Goal: Task Accomplishment & Management: Manage account settings

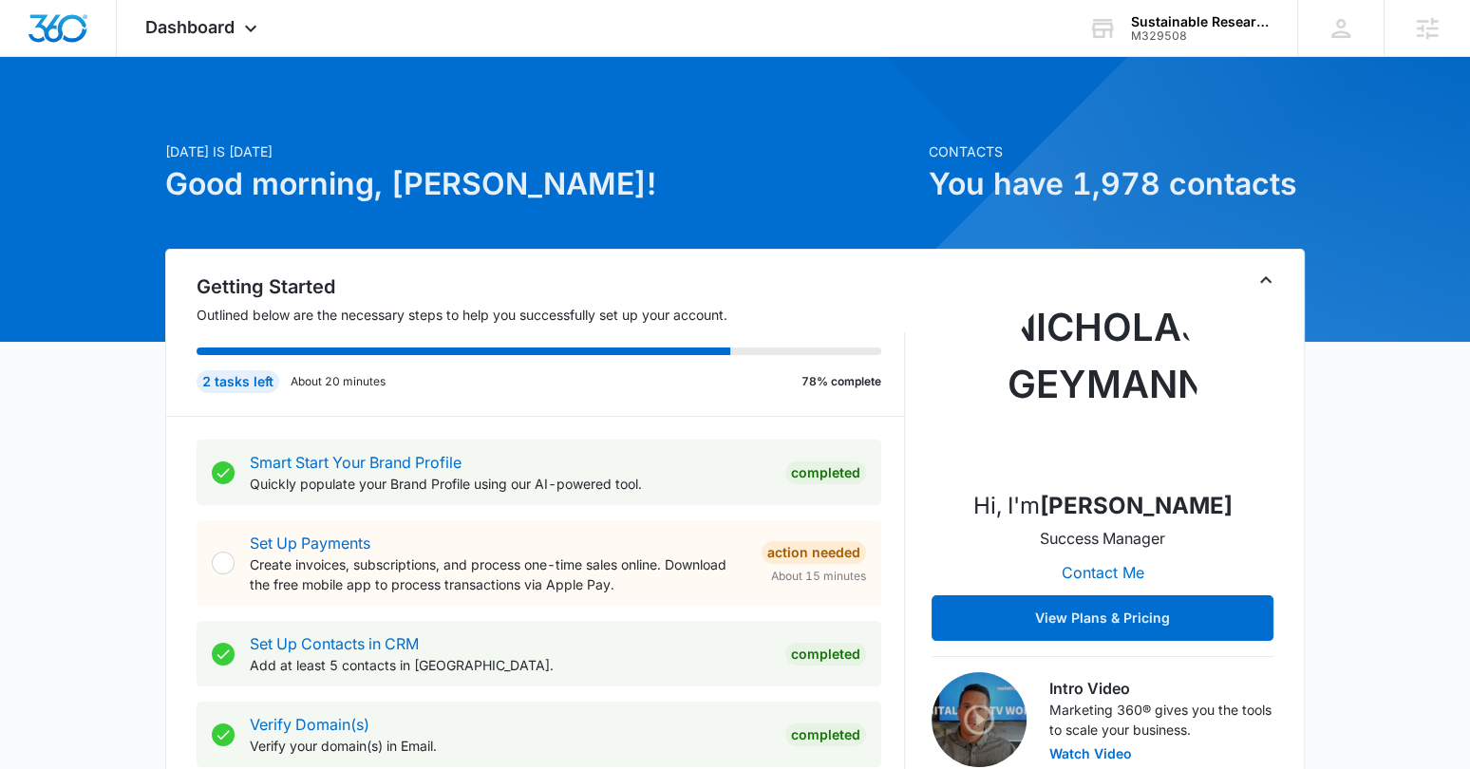
click at [231, 38] on div "Dashboard Apps Reputation Forms CRM Email Social Content Ads Intelligence Files…" at bounding box center [204, 28] width 174 height 56
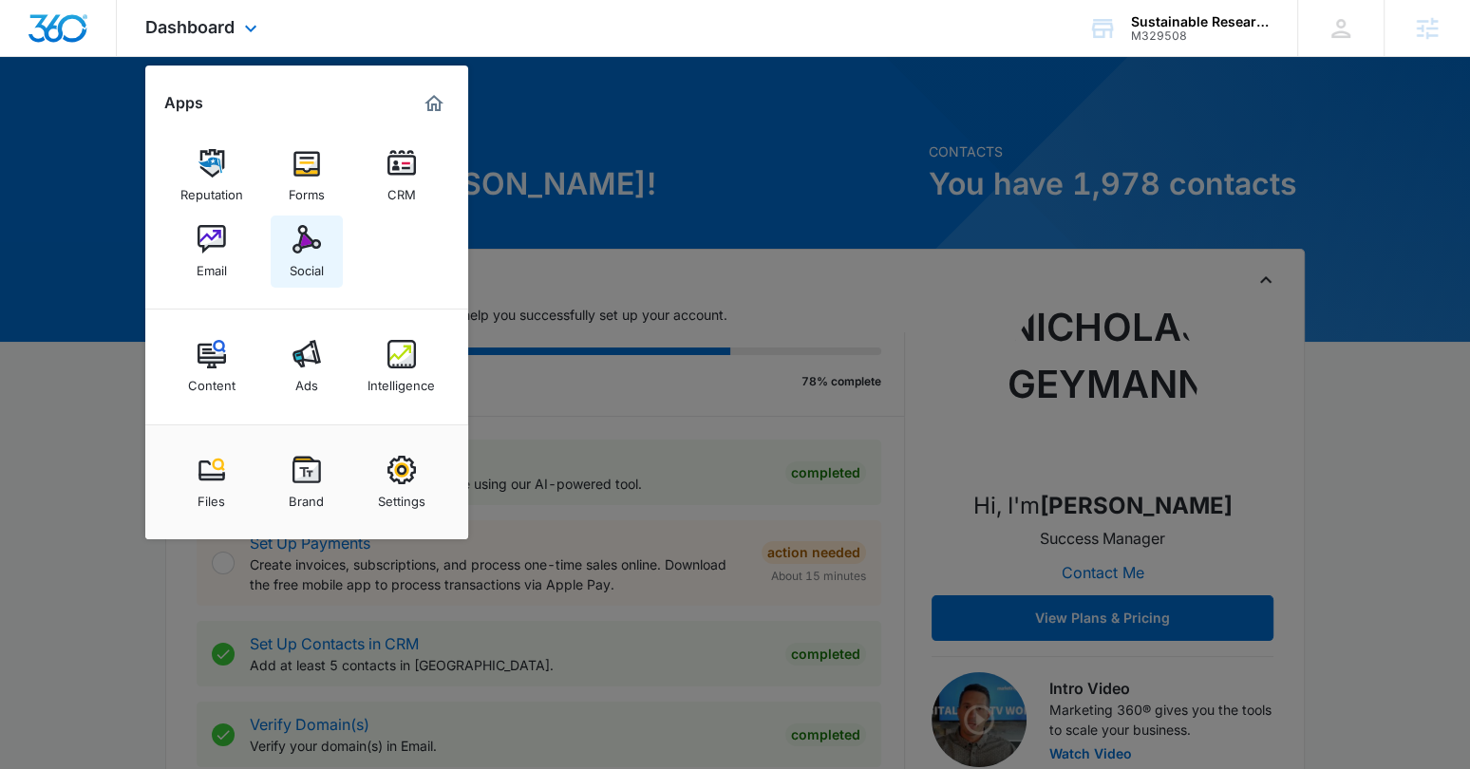
click at [324, 260] on link "Social" at bounding box center [307, 251] width 72 height 72
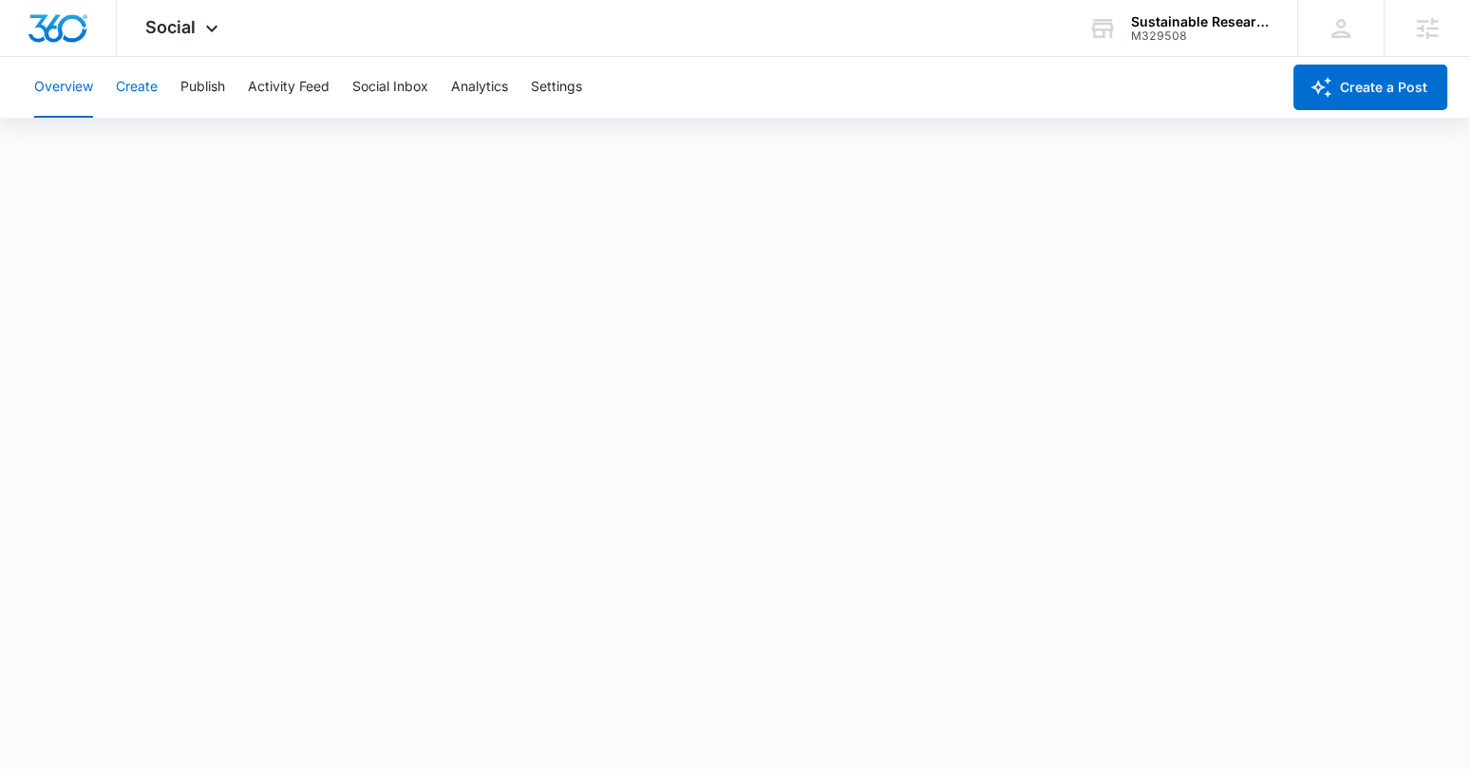
click at [132, 84] on button "Create" at bounding box center [137, 87] width 42 height 61
click at [552, 93] on button "Settings" at bounding box center [556, 87] width 51 height 61
click at [149, 80] on button "Create" at bounding box center [137, 87] width 42 height 61
click at [950, 164] on div "Content Library Approvals Recommendations Auto Import" at bounding box center [735, 145] width 1424 height 53
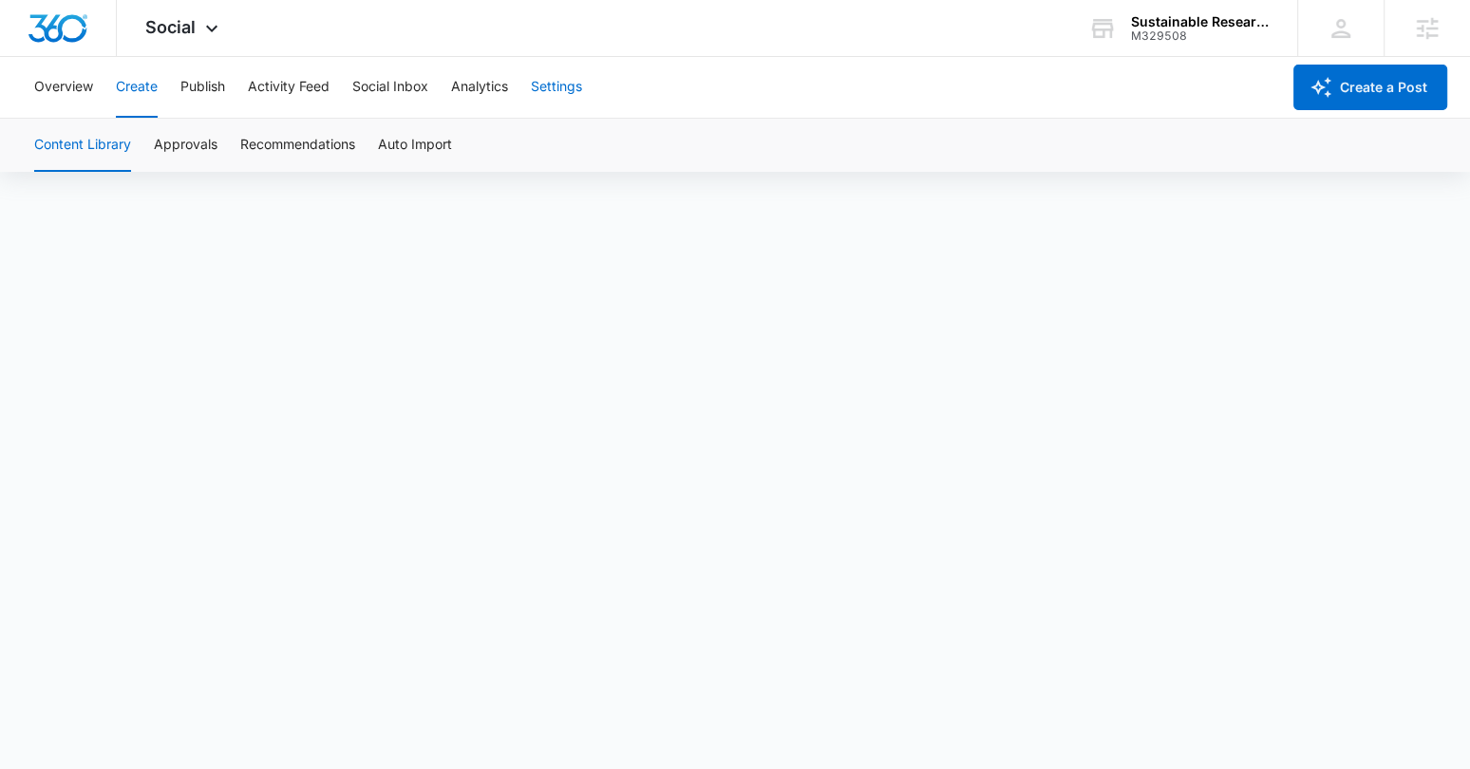
click at [593, 90] on div "Overview Create Publish Activity Feed Social Inbox Analytics Settings" at bounding box center [651, 87] width 1257 height 61
click at [579, 88] on button "Settings" at bounding box center [556, 87] width 51 height 61
click at [130, 89] on button "Create" at bounding box center [137, 87] width 42 height 61
click at [200, 87] on button "Publish" at bounding box center [202, 87] width 45 height 61
click at [132, 103] on button "Create" at bounding box center [137, 87] width 42 height 61
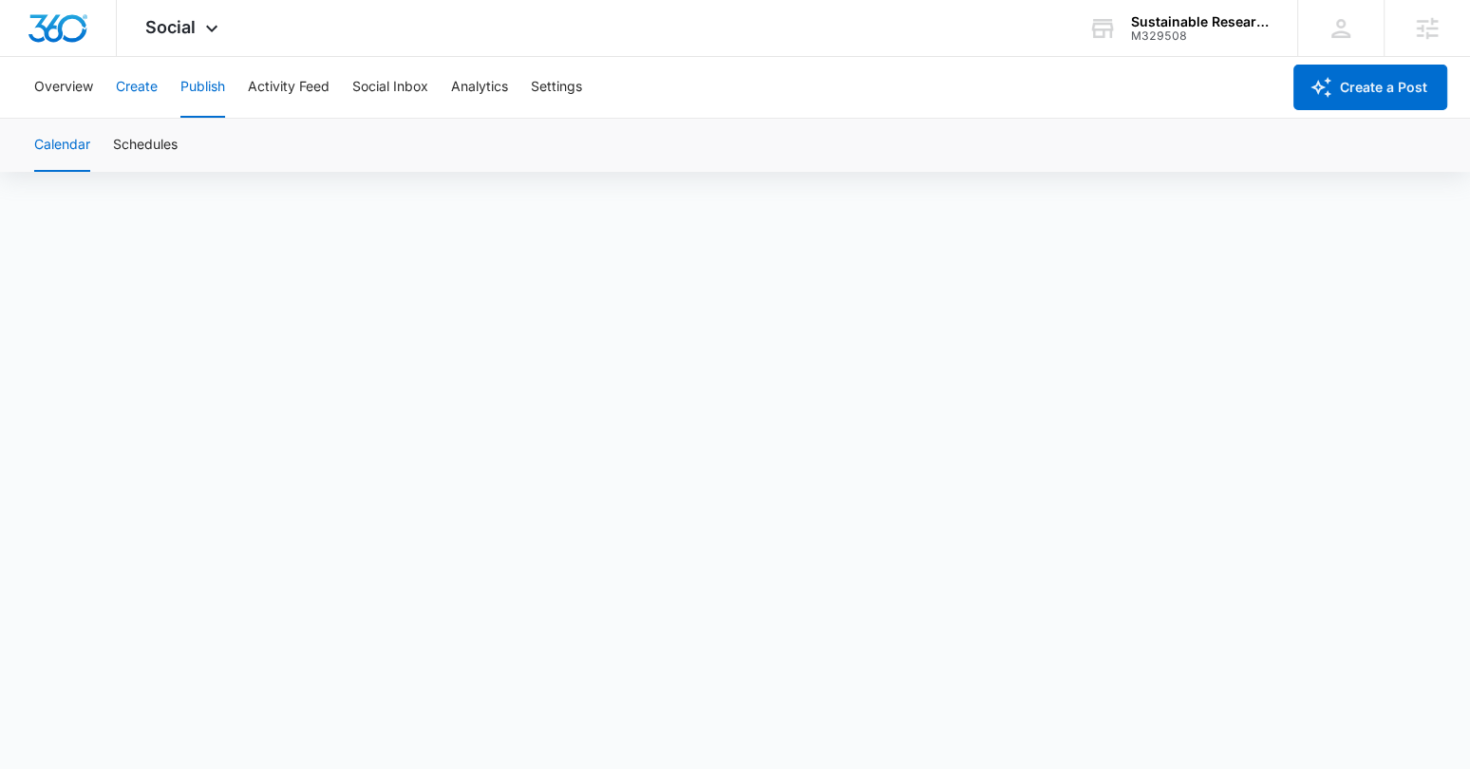
click at [130, 80] on button "Create" at bounding box center [137, 87] width 42 height 61
click at [174, 125] on button "Approvals" at bounding box center [186, 145] width 64 height 53
click at [80, 89] on button "Overview" at bounding box center [63, 87] width 59 height 61
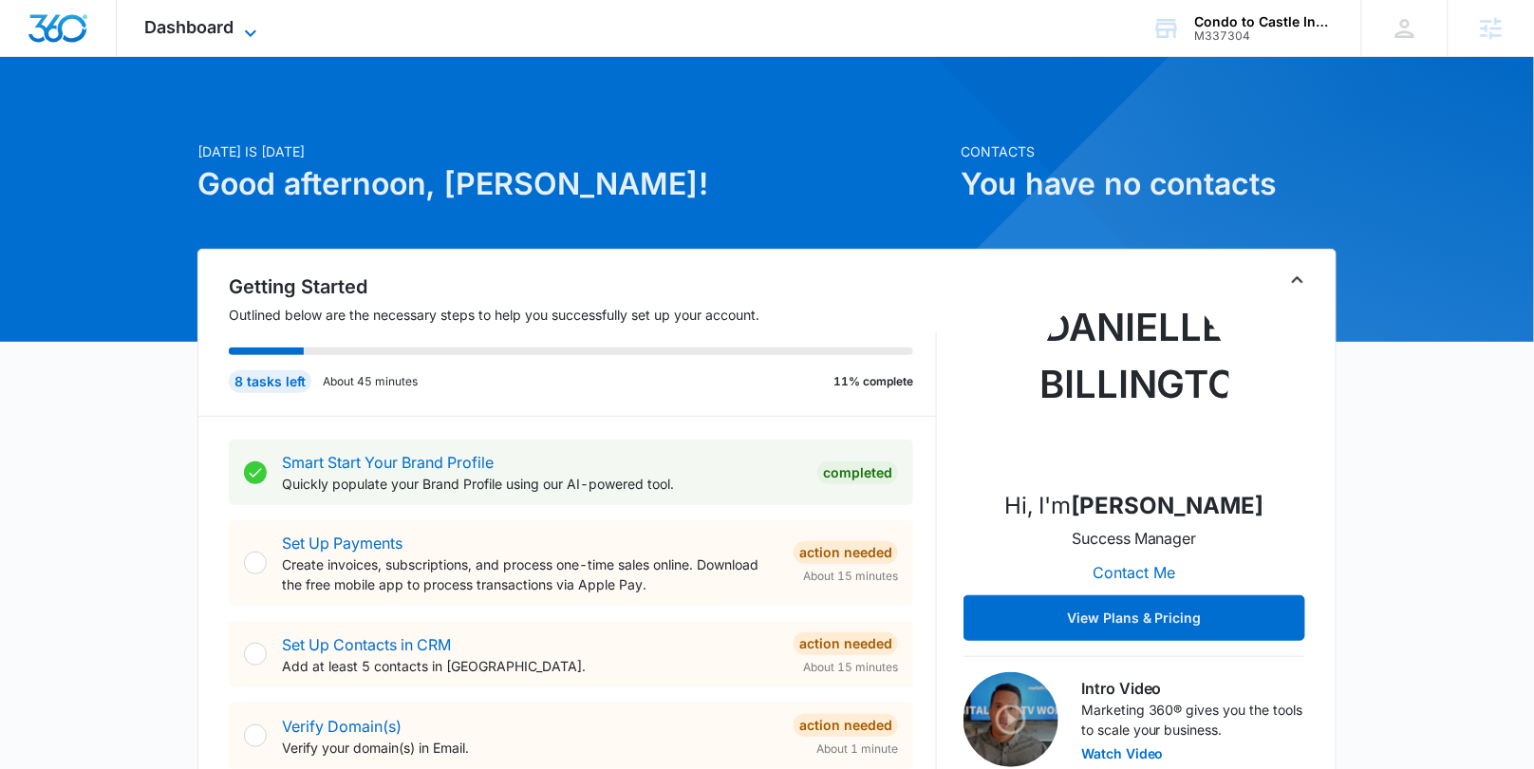
click at [258, 27] on icon at bounding box center [250, 33] width 23 height 23
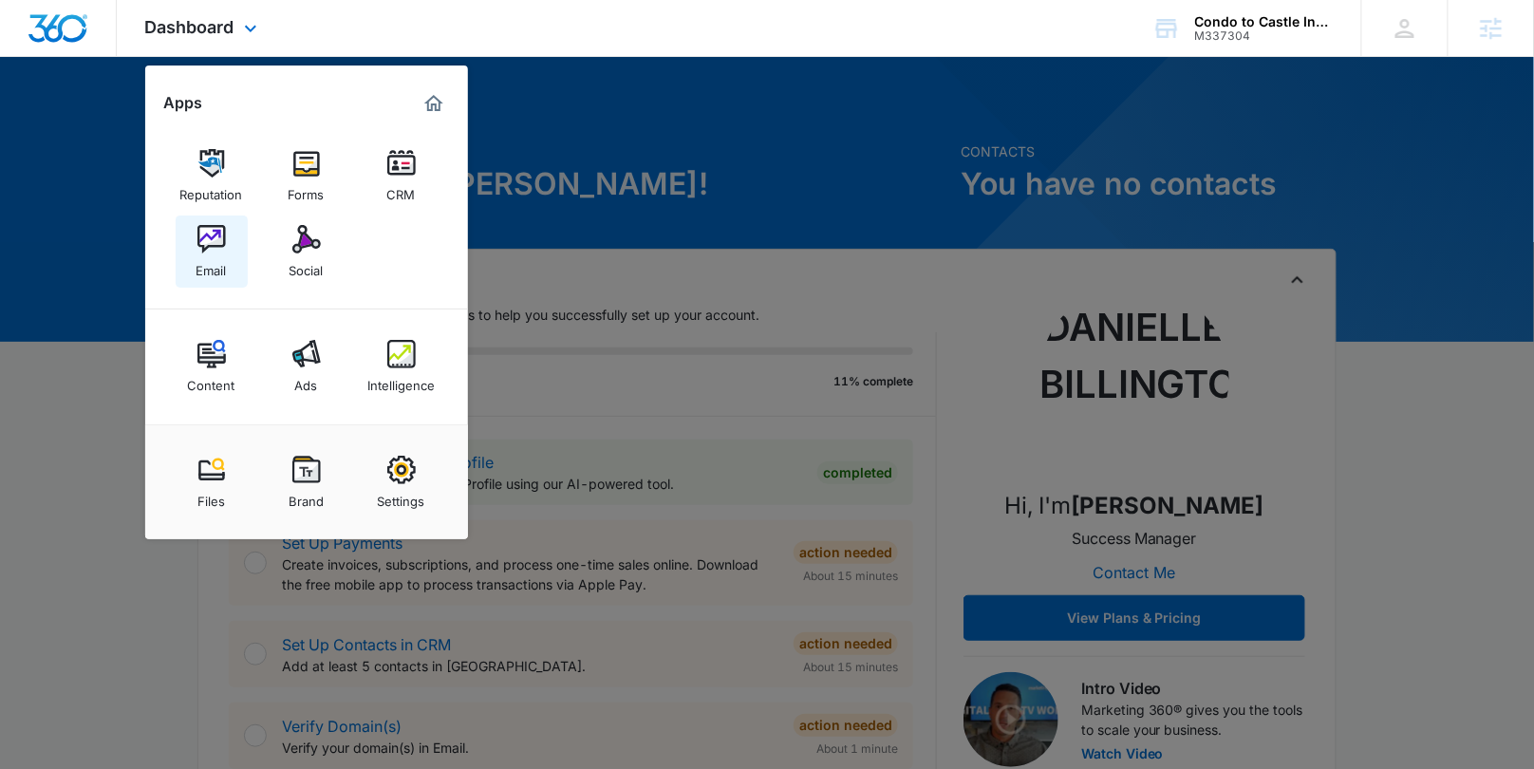
click at [217, 248] on img at bounding box center [211, 239] width 28 height 28
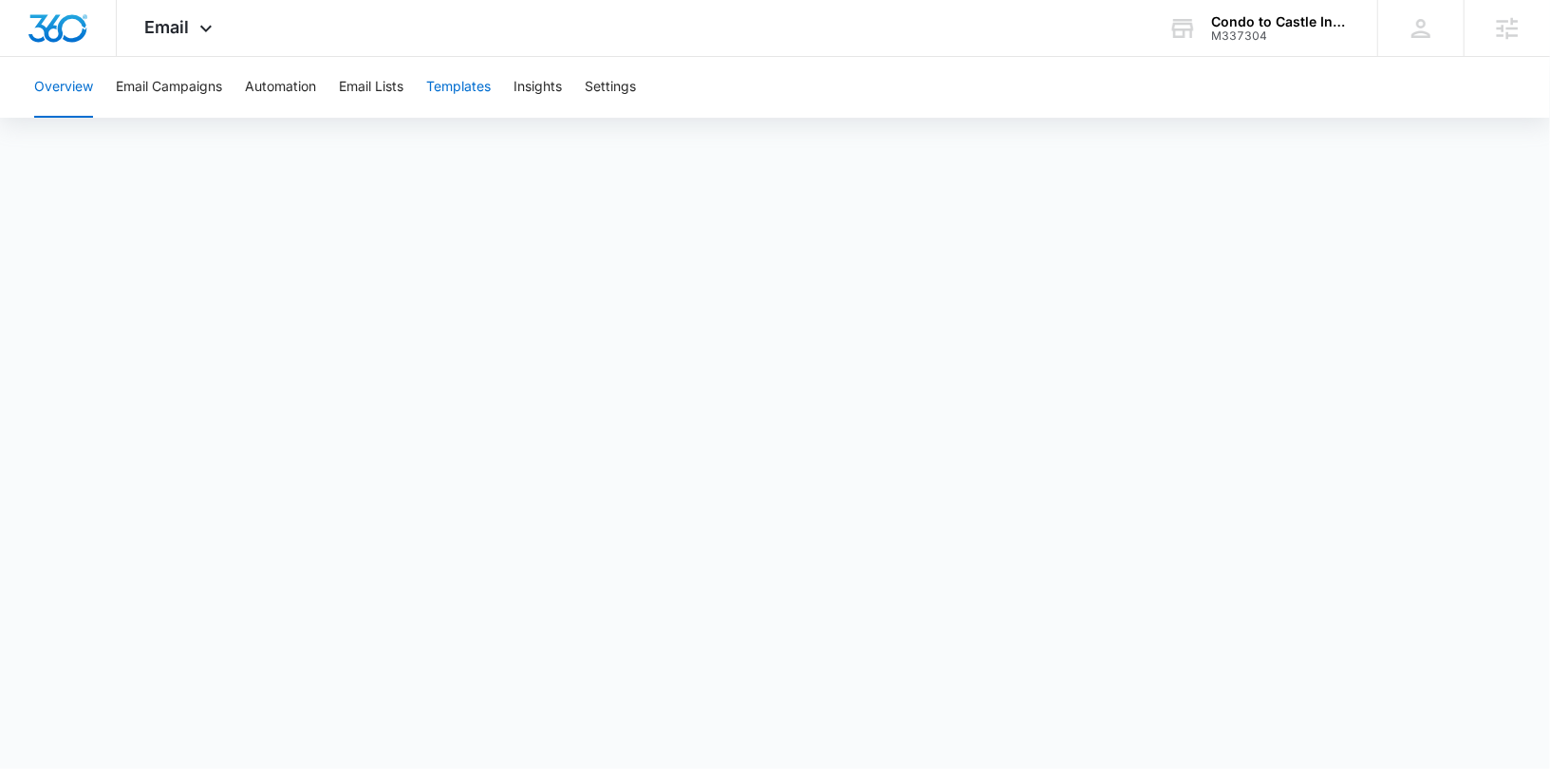
click at [465, 88] on button "Templates" at bounding box center [458, 87] width 65 height 61
click at [308, 91] on button "Automation" at bounding box center [280, 87] width 71 height 61
click at [463, 102] on button "Templates" at bounding box center [458, 87] width 65 height 61
click at [291, 87] on button "Automation" at bounding box center [280, 87] width 71 height 61
click at [450, 96] on button "Templates" at bounding box center [458, 87] width 65 height 61
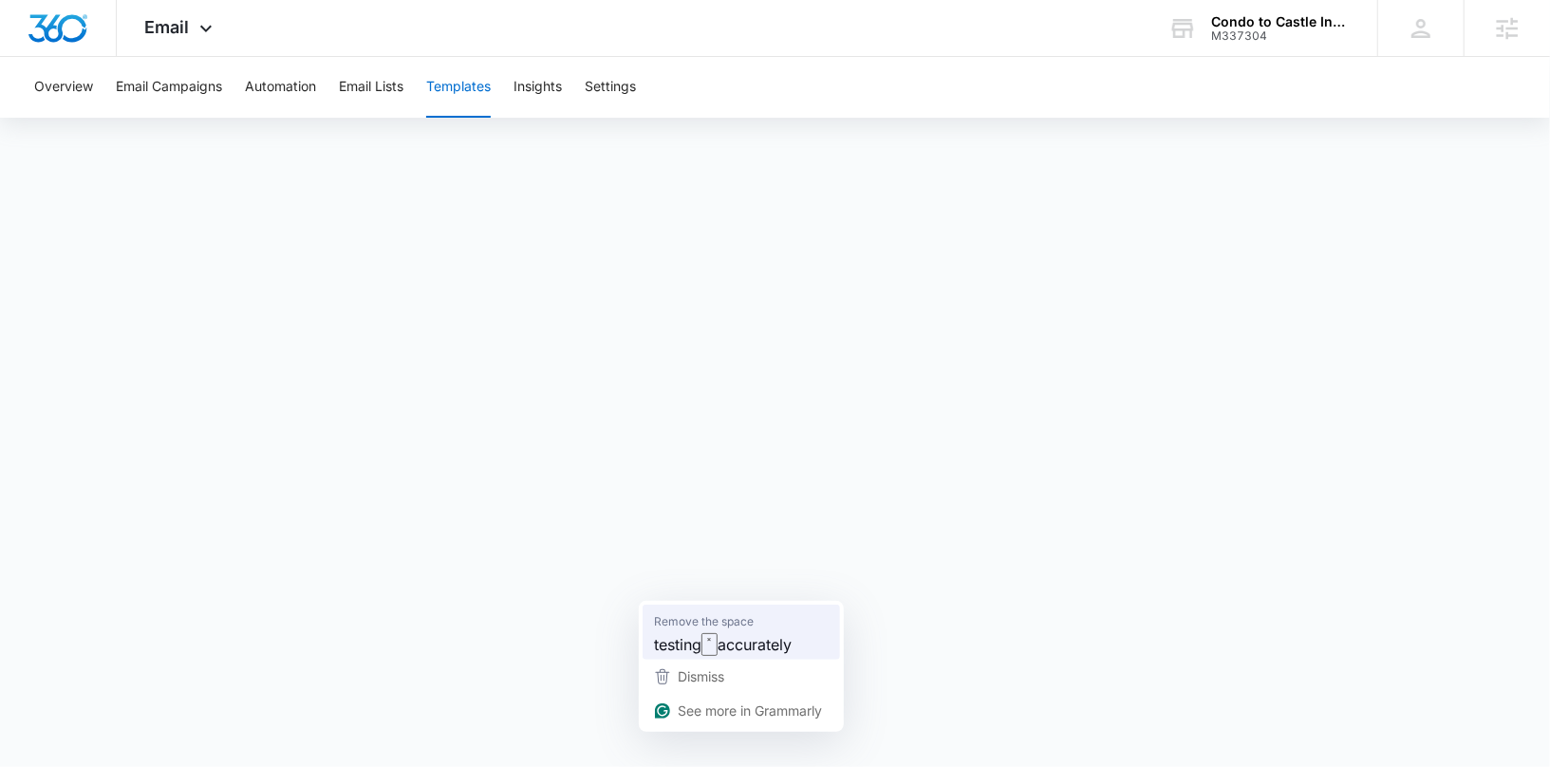
click at [731, 627] on span "Remove the space" at bounding box center [704, 621] width 100 height 19
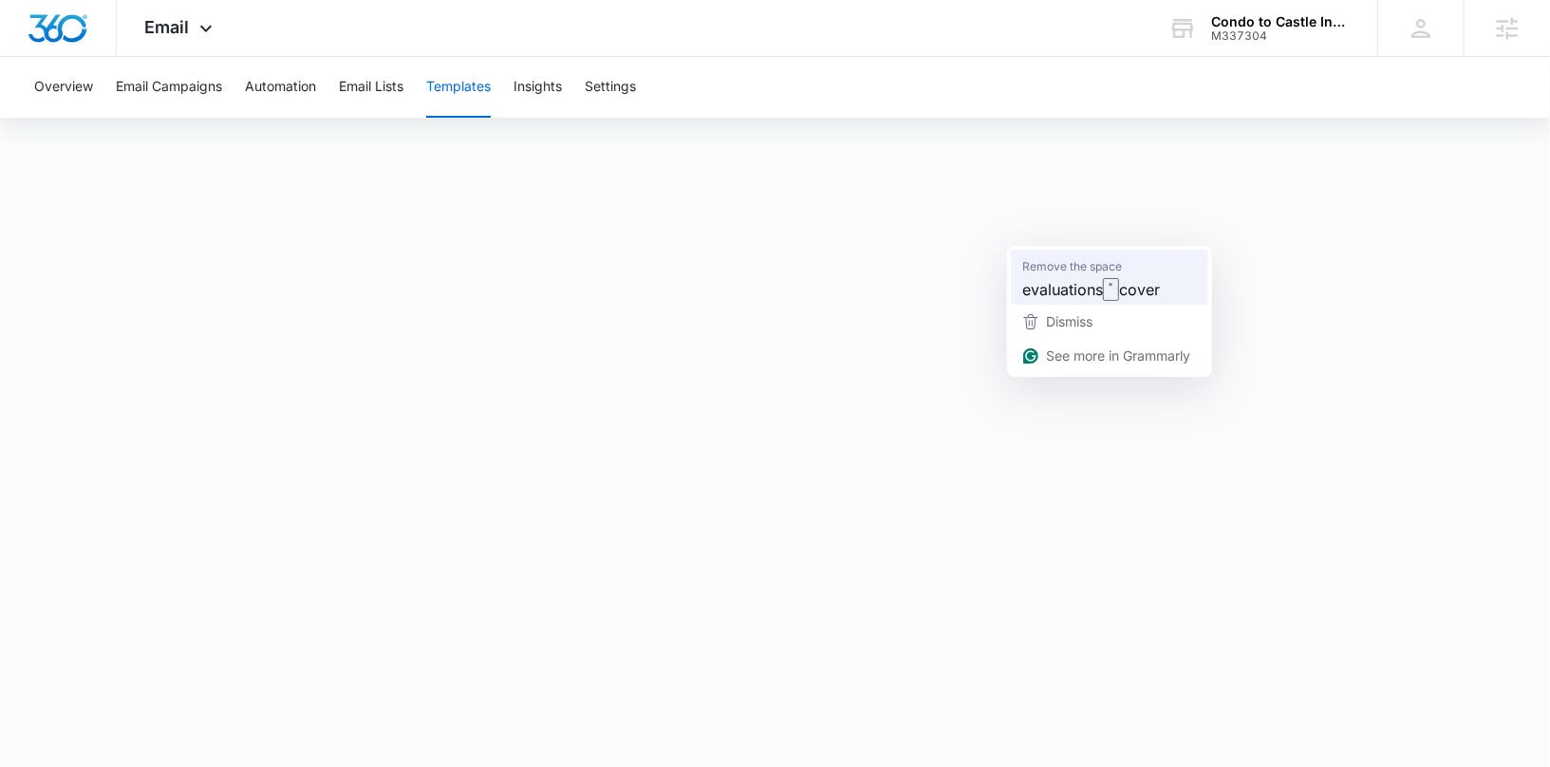
click at [1108, 265] on span "Remove the space" at bounding box center [1072, 266] width 100 height 19
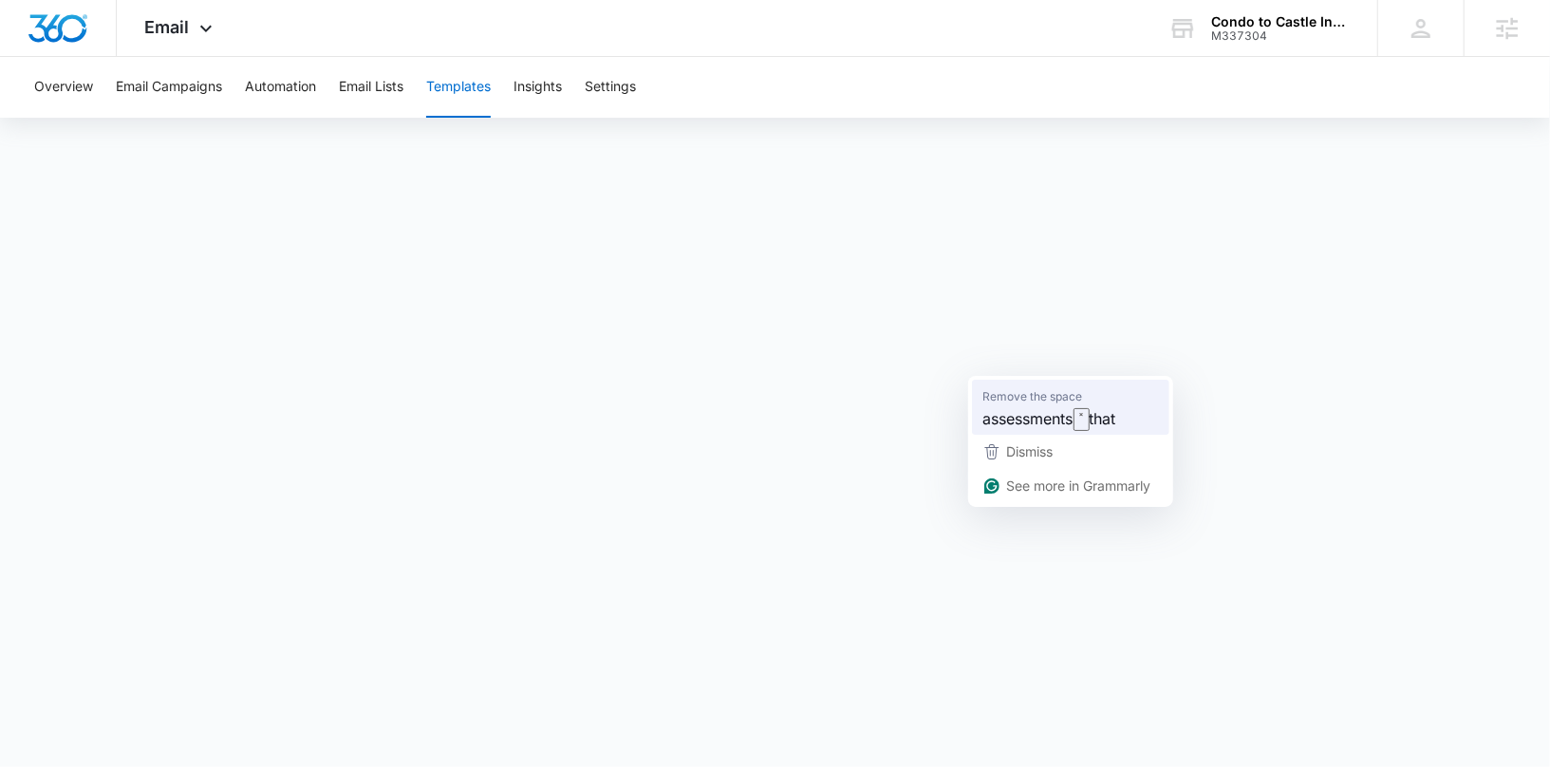
click at [1062, 400] on span "Remove the space" at bounding box center [1033, 396] width 100 height 19
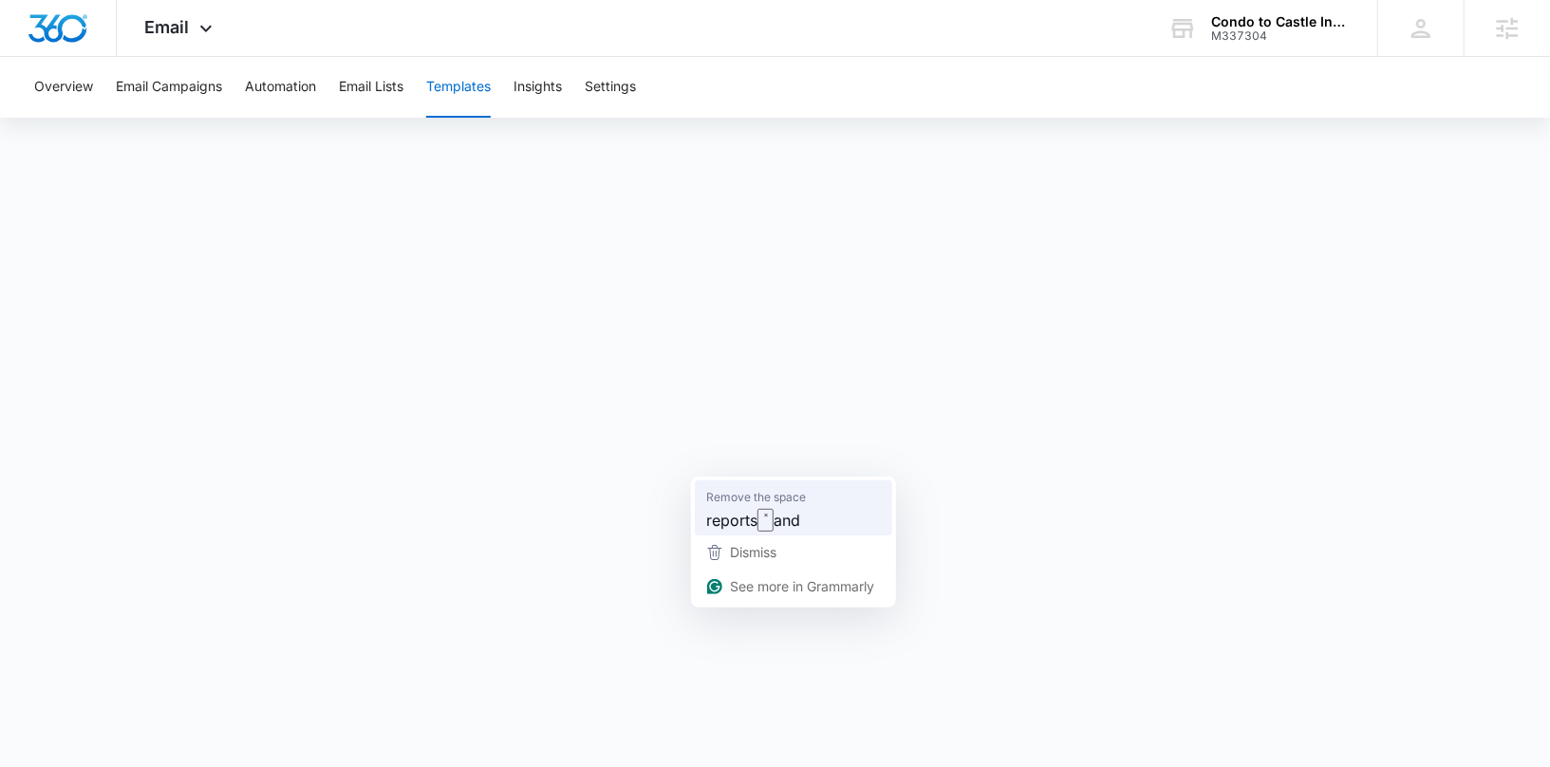
click at [758, 529] on span "˟" at bounding box center [766, 520] width 16 height 23
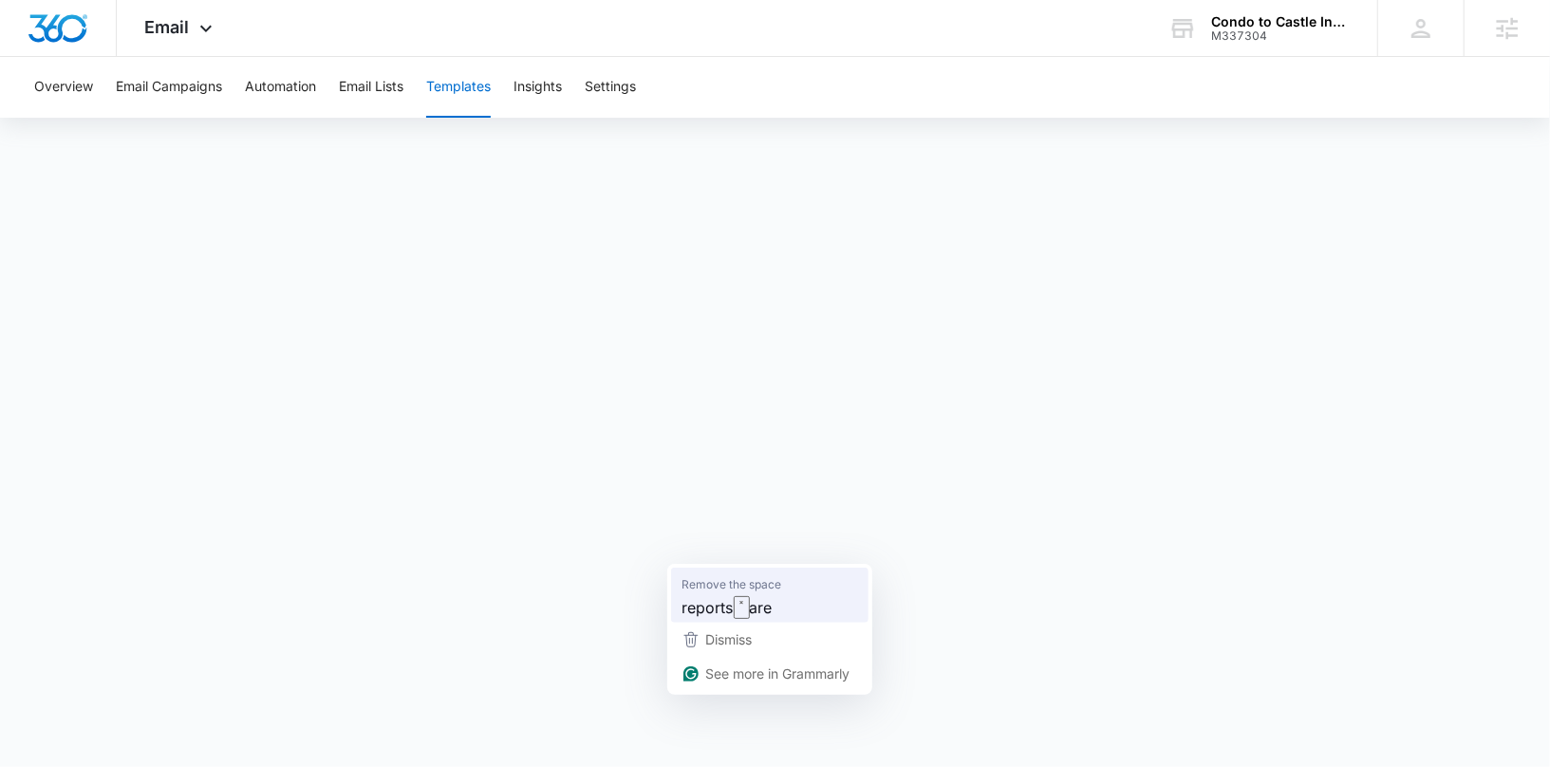
click at [728, 579] on span "Remove the space" at bounding box center [733, 584] width 100 height 19
click at [294, 84] on button "Automation" at bounding box center [280, 87] width 71 height 61
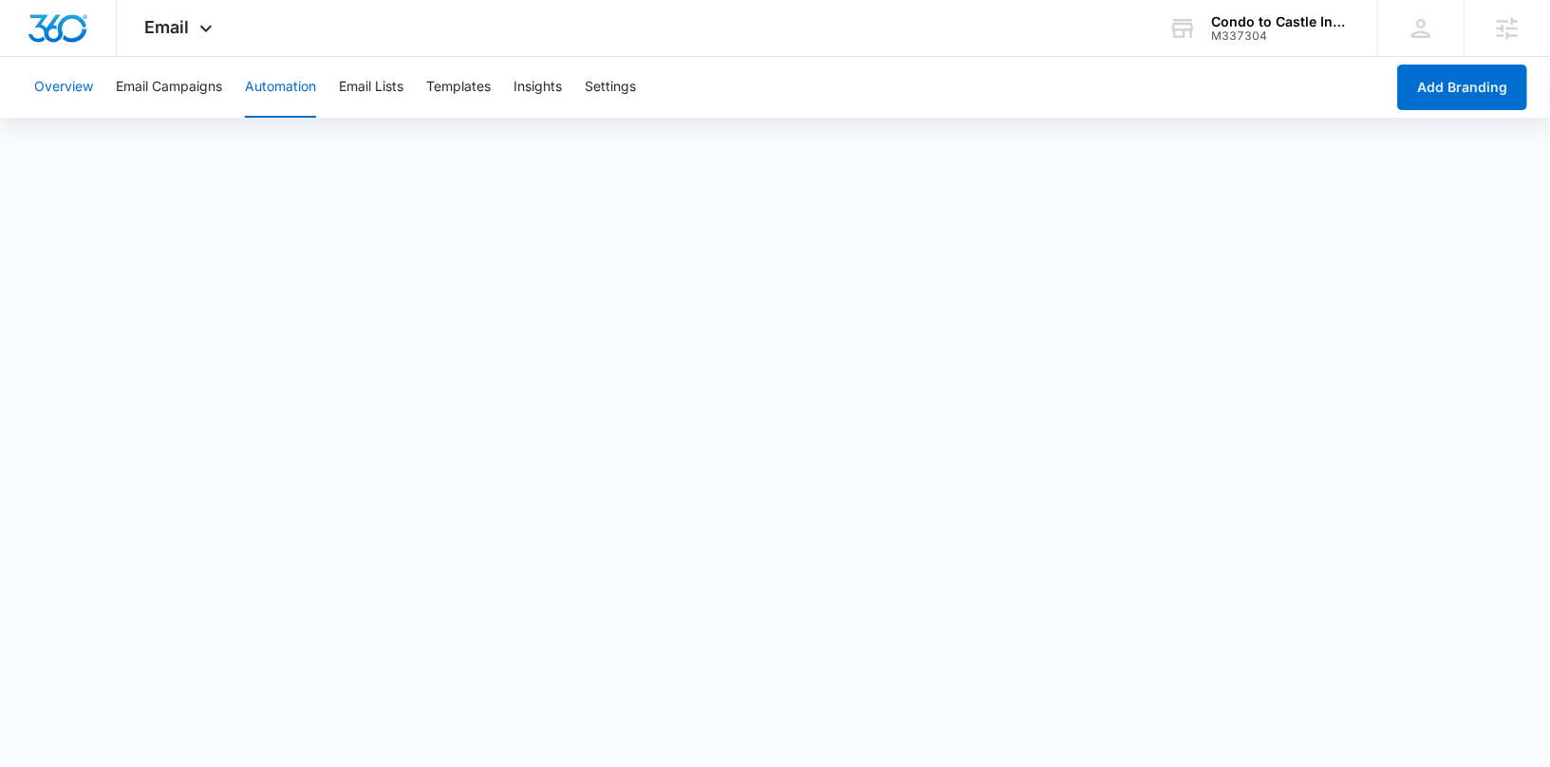
click at [70, 88] on button "Overview" at bounding box center [63, 87] width 59 height 61
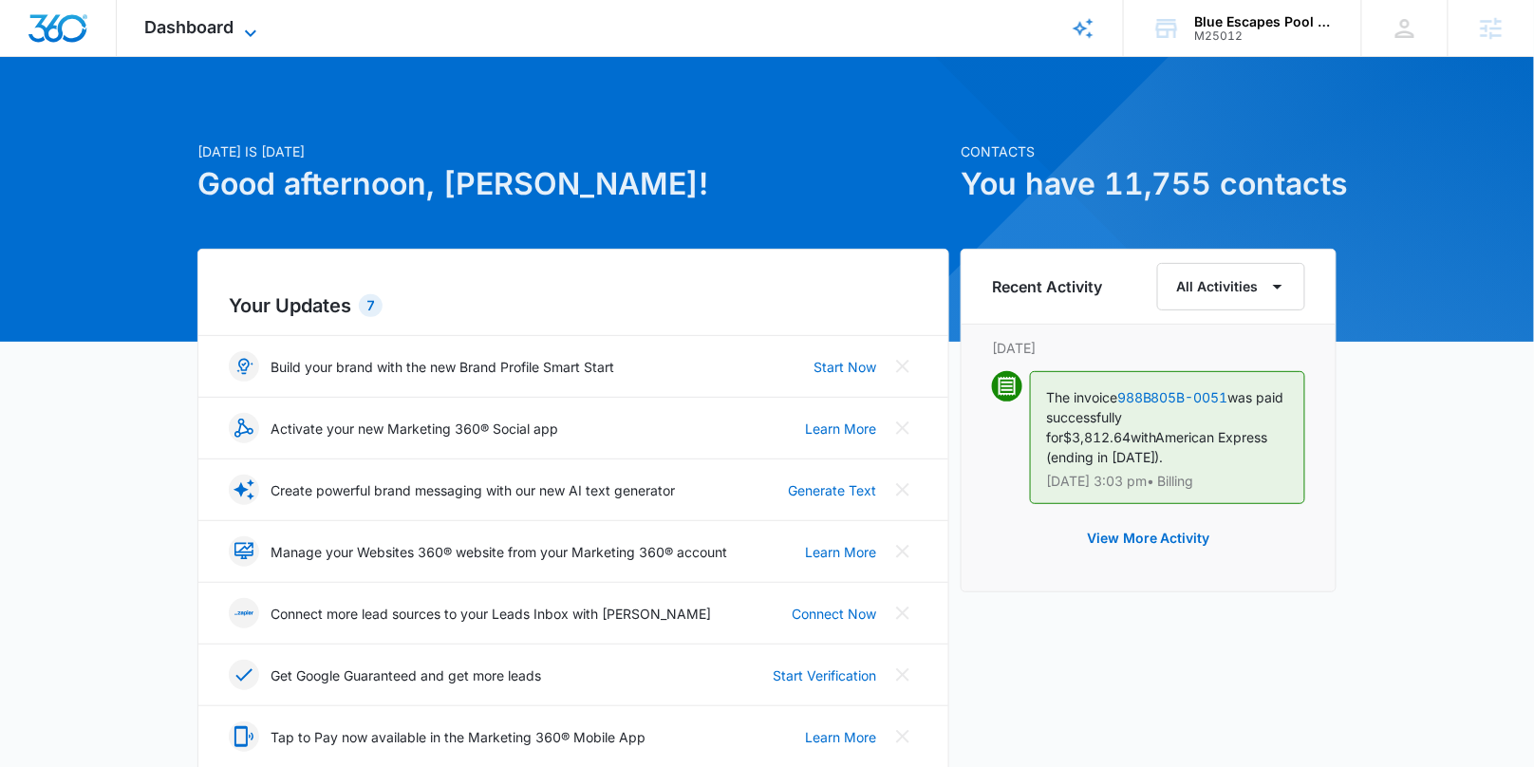
click at [224, 25] on span "Dashboard" at bounding box center [189, 27] width 89 height 20
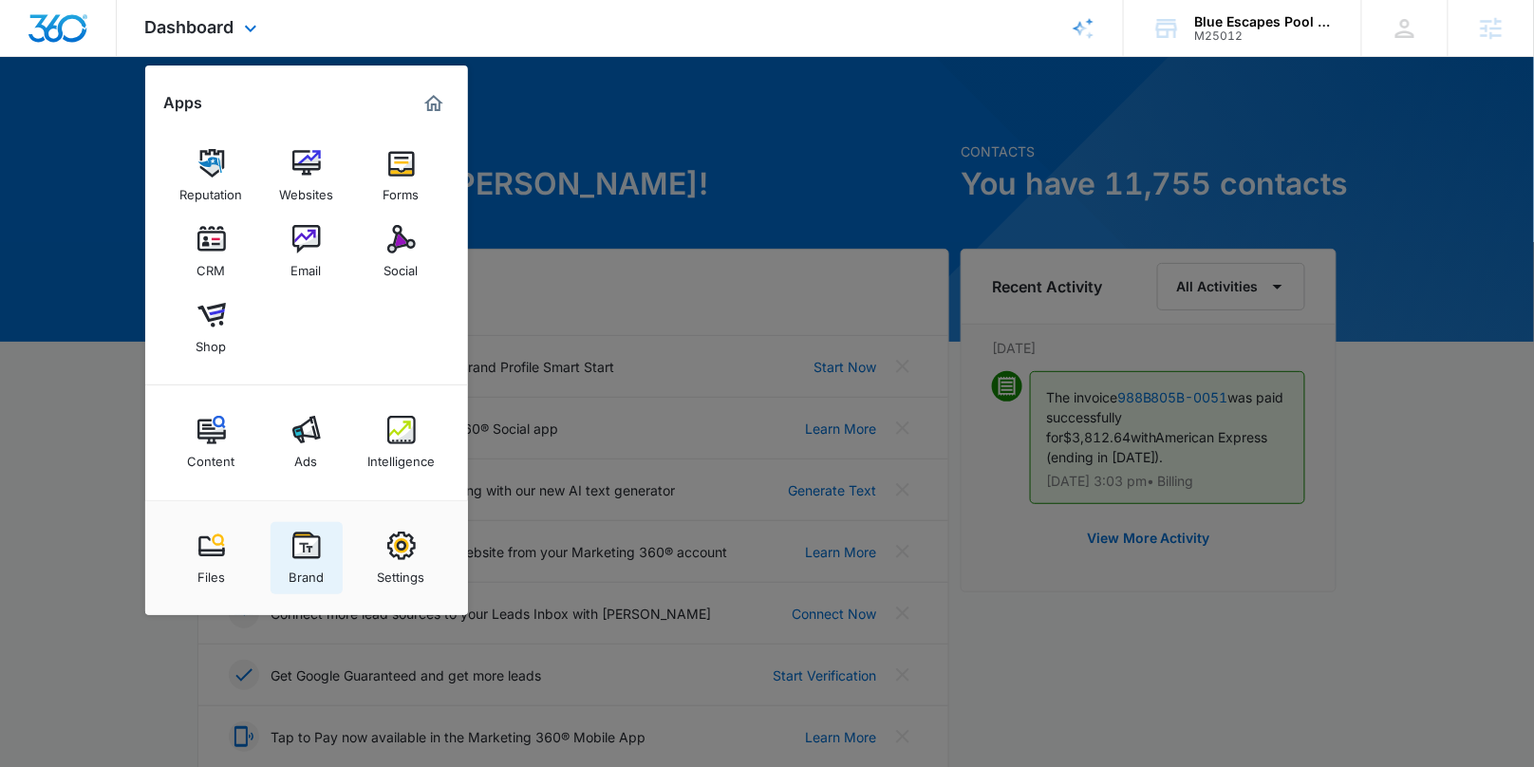
click at [307, 550] on img at bounding box center [306, 546] width 28 height 28
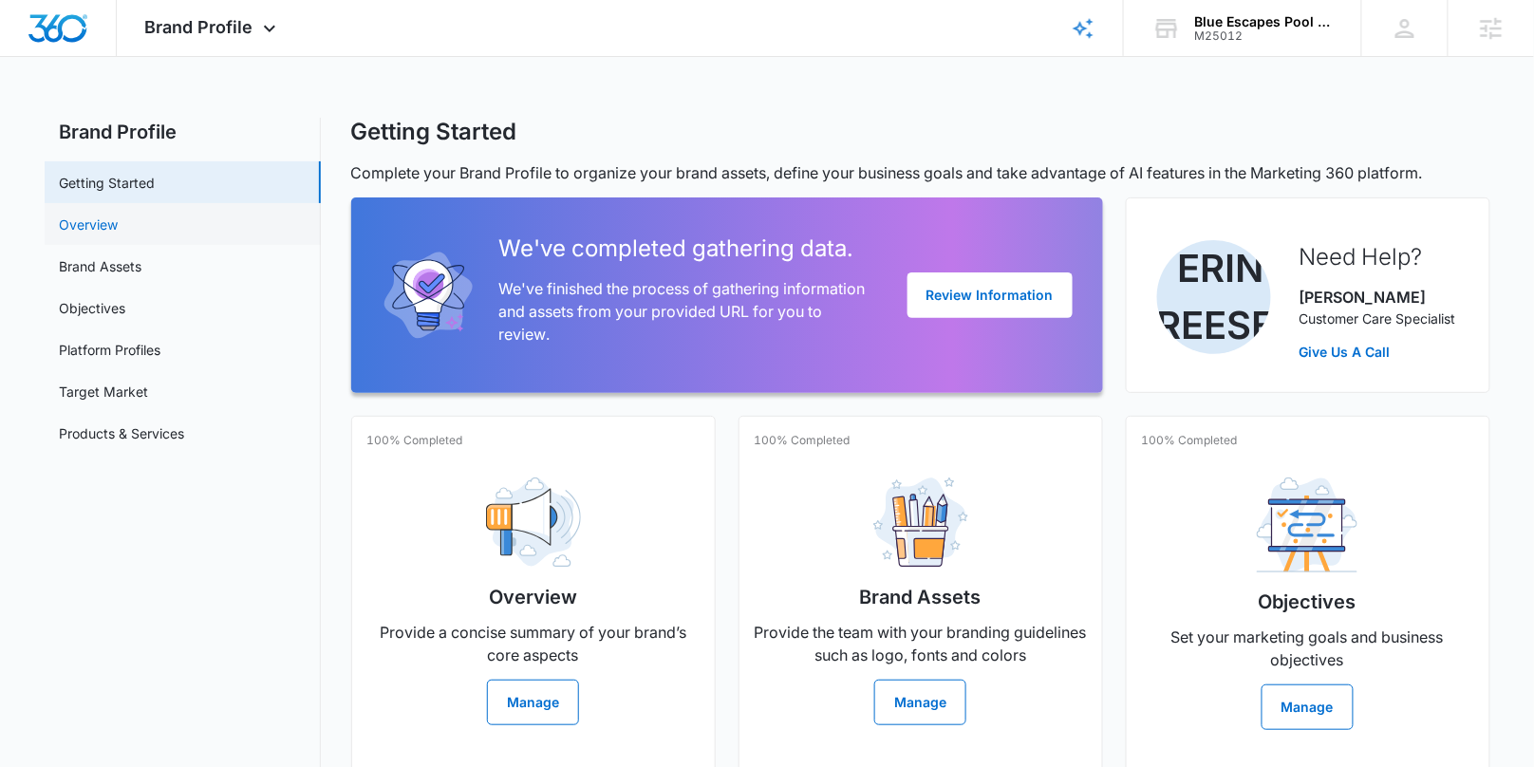
click at [119, 224] on link "Overview" at bounding box center [89, 225] width 59 height 20
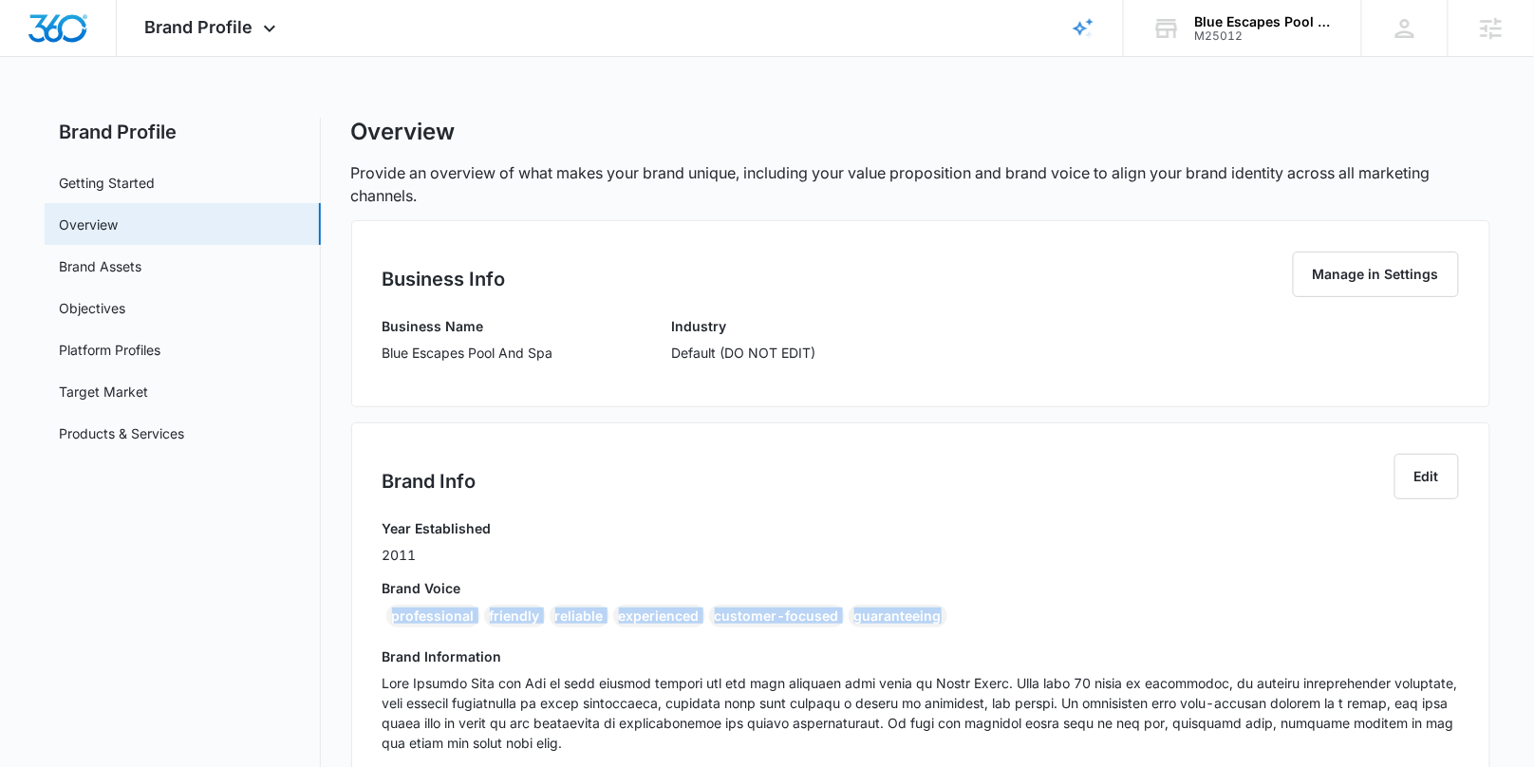
drag, startPoint x: 845, startPoint y: 604, endPoint x: 354, endPoint y: 609, distance: 490.8
click at [265, 29] on icon at bounding box center [269, 33] width 23 height 23
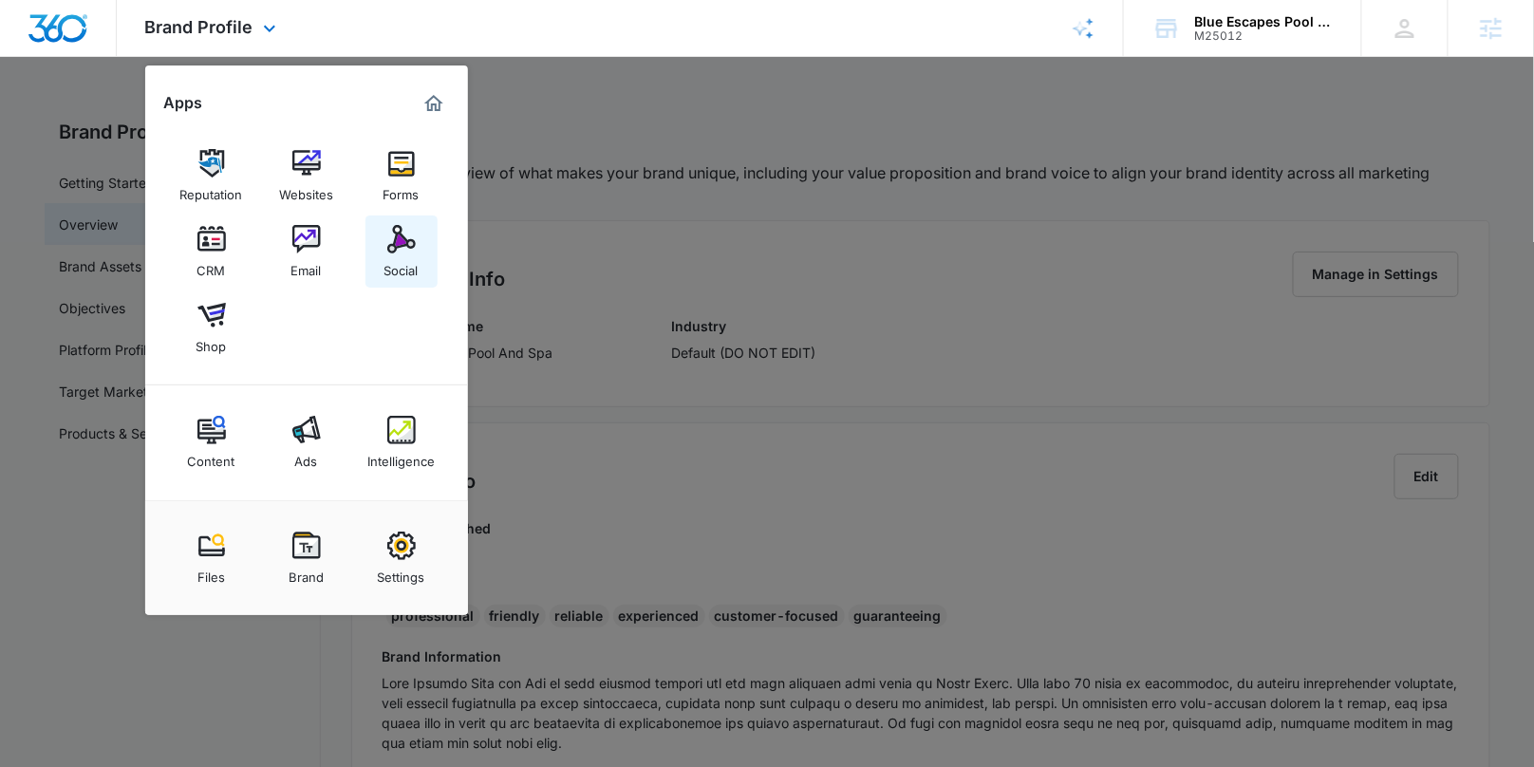
click at [407, 246] on img at bounding box center [401, 239] width 28 height 28
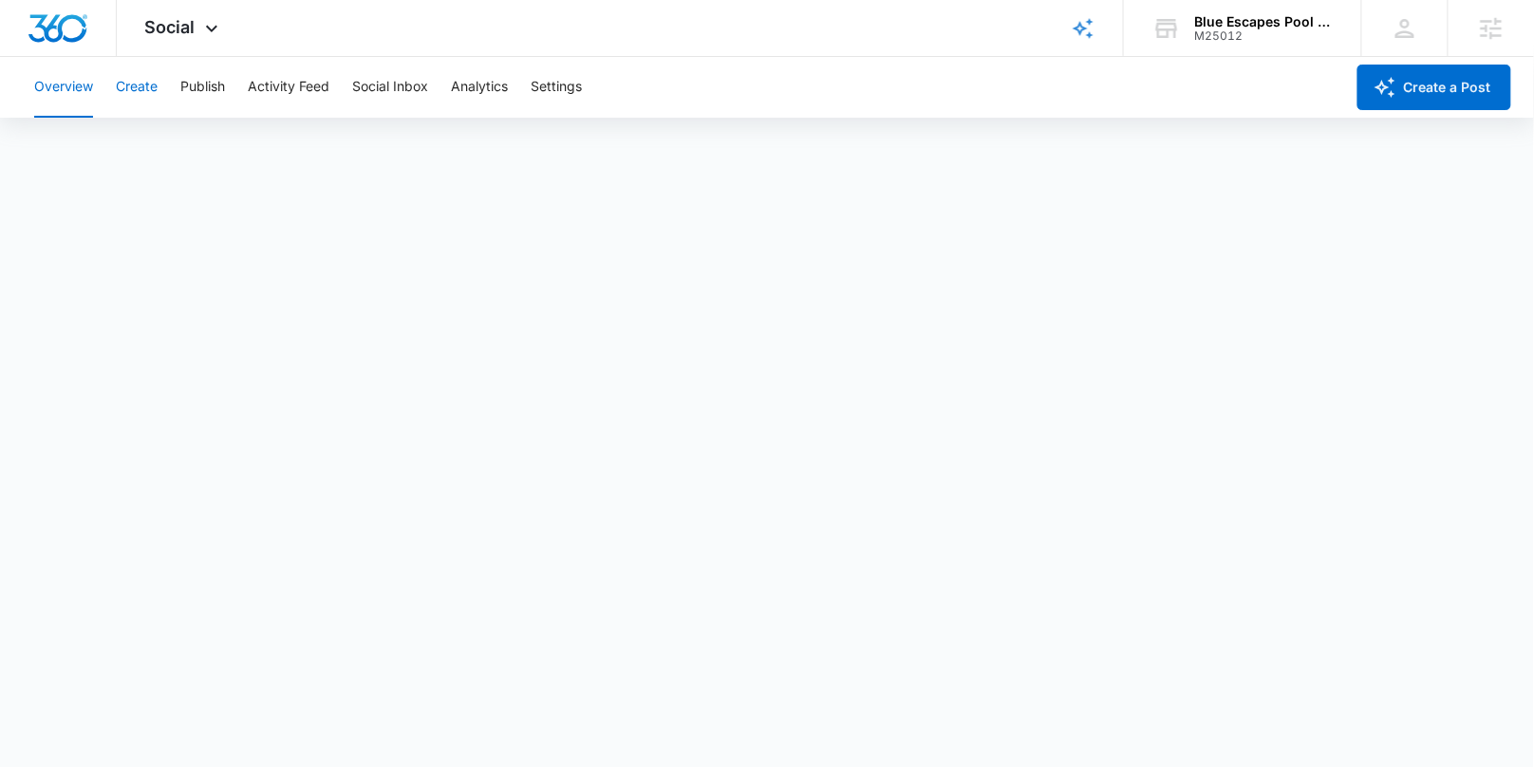
click at [145, 91] on button "Create" at bounding box center [137, 87] width 42 height 61
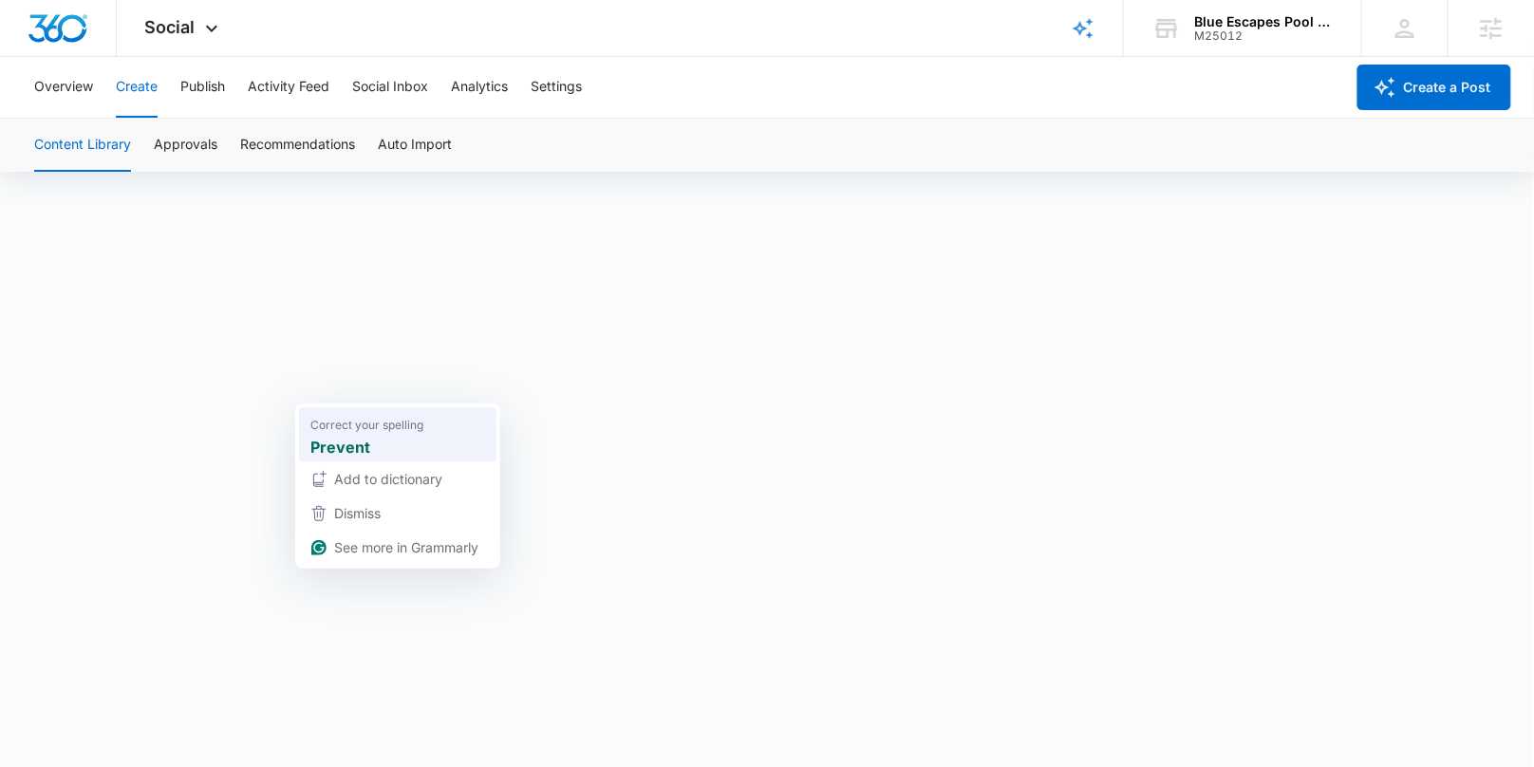
click at [336, 455] on strong "Prevent" at bounding box center [340, 448] width 60 height 24
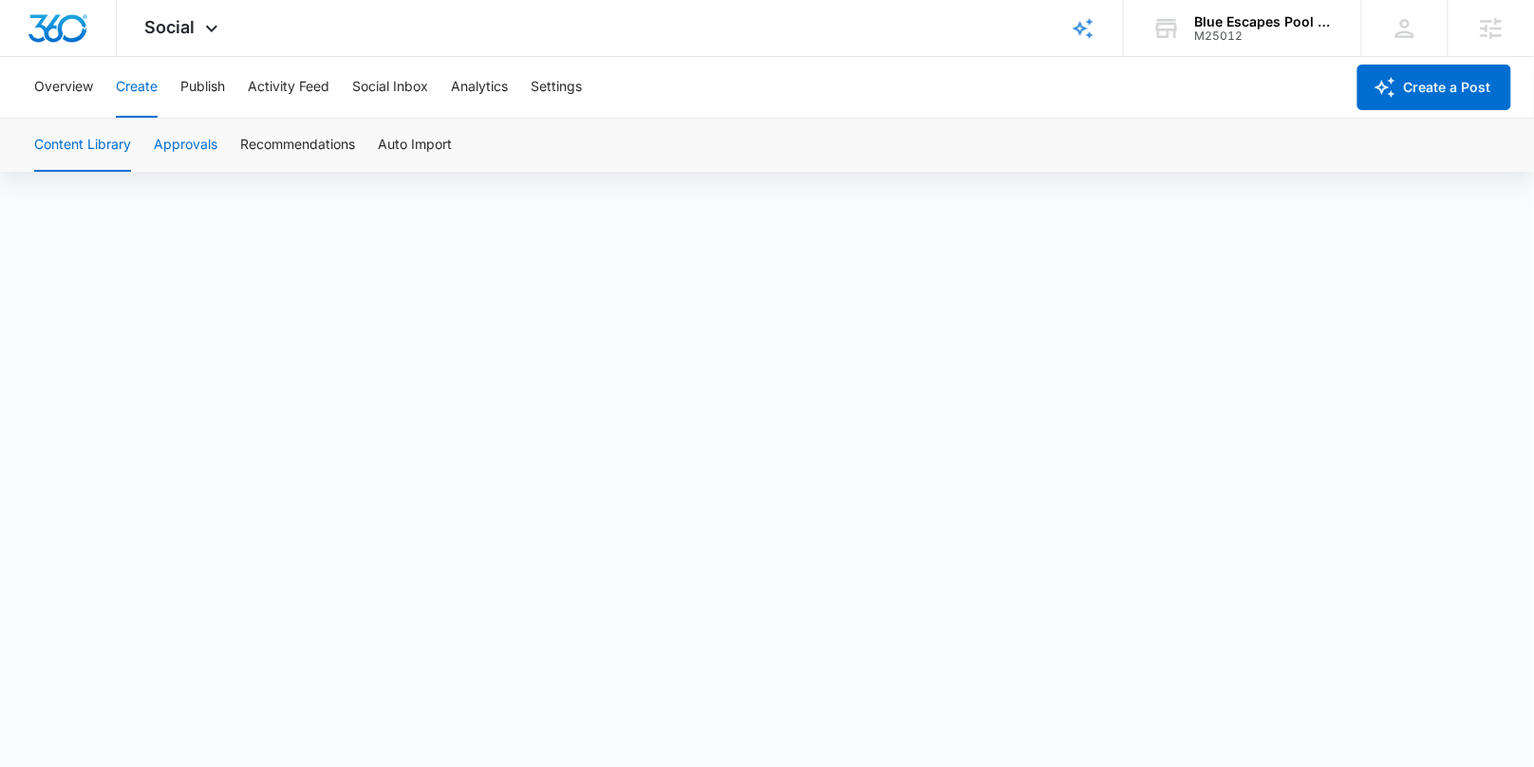
click at [185, 145] on button "Approvals" at bounding box center [186, 145] width 64 height 53
click at [199, 82] on button "Publish" at bounding box center [202, 87] width 45 height 61
click at [149, 139] on button "Schedules" at bounding box center [145, 145] width 65 height 53
click at [73, 141] on button "Calendar" at bounding box center [62, 145] width 56 height 53
click at [130, 138] on button "Schedules" at bounding box center [145, 145] width 65 height 53
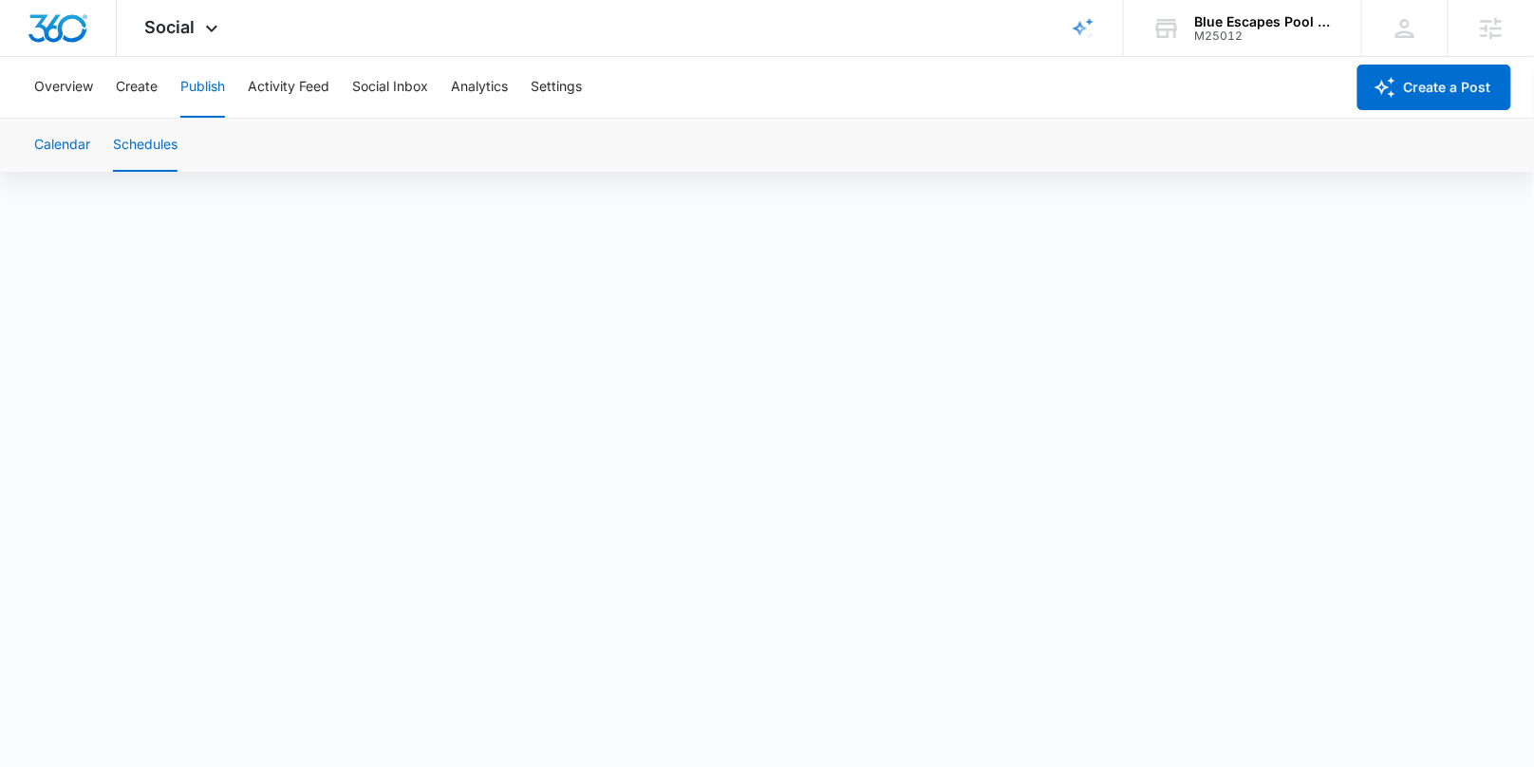
click at [56, 151] on button "Calendar" at bounding box center [62, 145] width 56 height 53
